Goal: Task Accomplishment & Management: Manage account settings

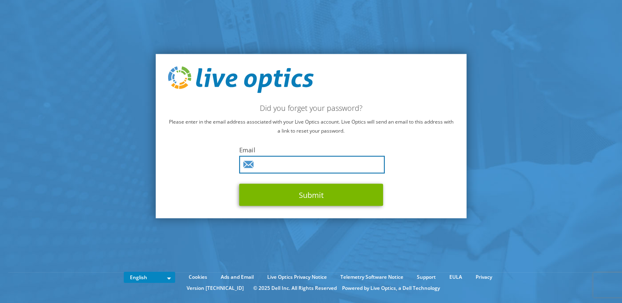
click at [324, 165] on input "text" at bounding box center [312, 165] width 146 height 18
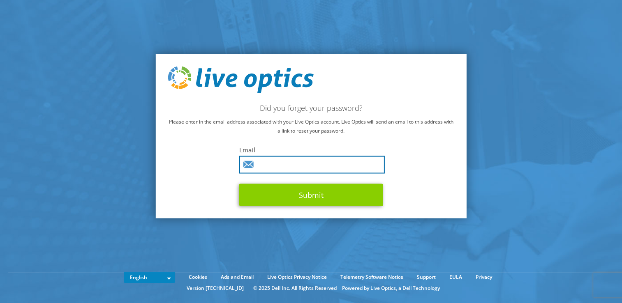
paste input "canani@intranetworks.com.br"
type input "canani@intranetworks.com.br"
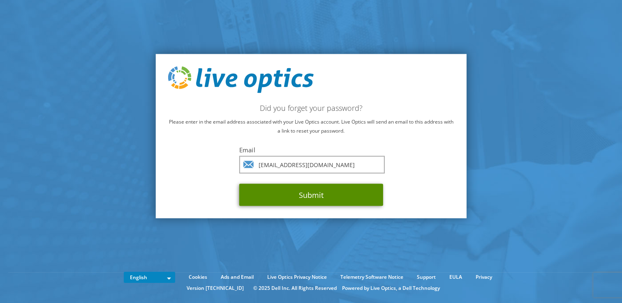
click at [317, 197] on button "Submit" at bounding box center [311, 195] width 144 height 22
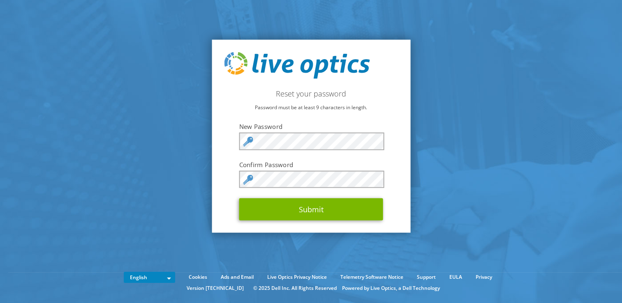
click at [335, 16] on section "Reset your password Password must be at least 9 characters in length. New Passw…" at bounding box center [311, 136] width 622 height 273
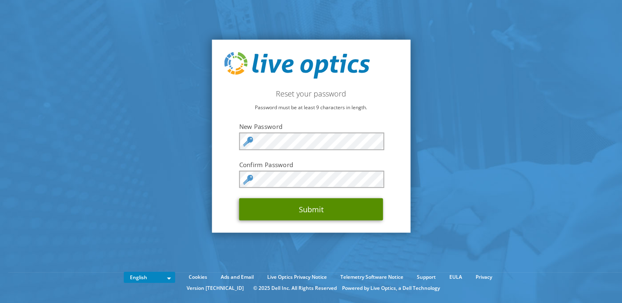
click at [317, 210] on button "Submit" at bounding box center [311, 210] width 144 height 22
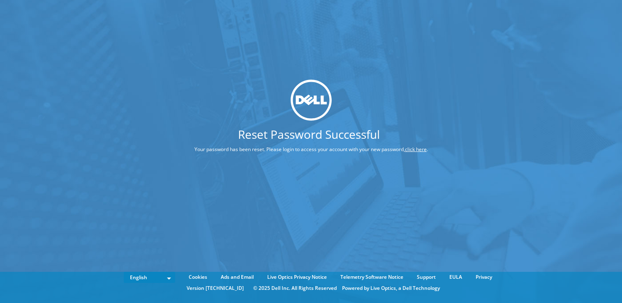
click at [419, 150] on link "click here" at bounding box center [416, 149] width 22 height 7
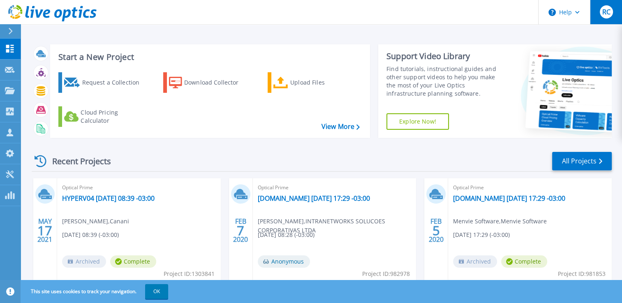
click at [611, 10] on div "RC" at bounding box center [606, 11] width 13 height 13
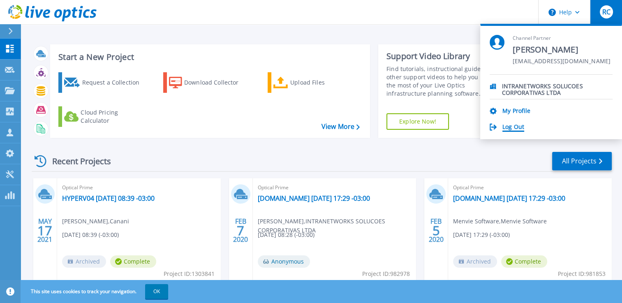
click at [509, 126] on link "Log Out" at bounding box center [513, 128] width 22 height 8
